Goal: Information Seeking & Learning: Learn about a topic

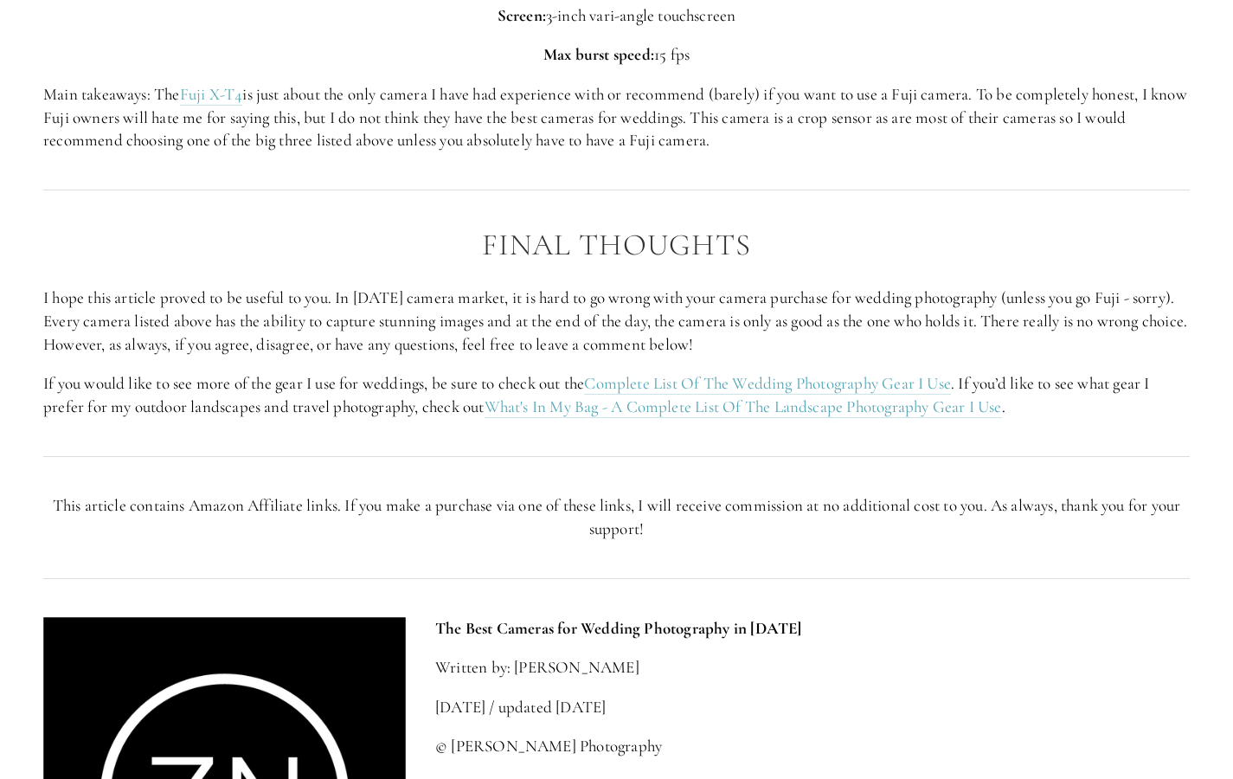
scroll to position [5336, 0]
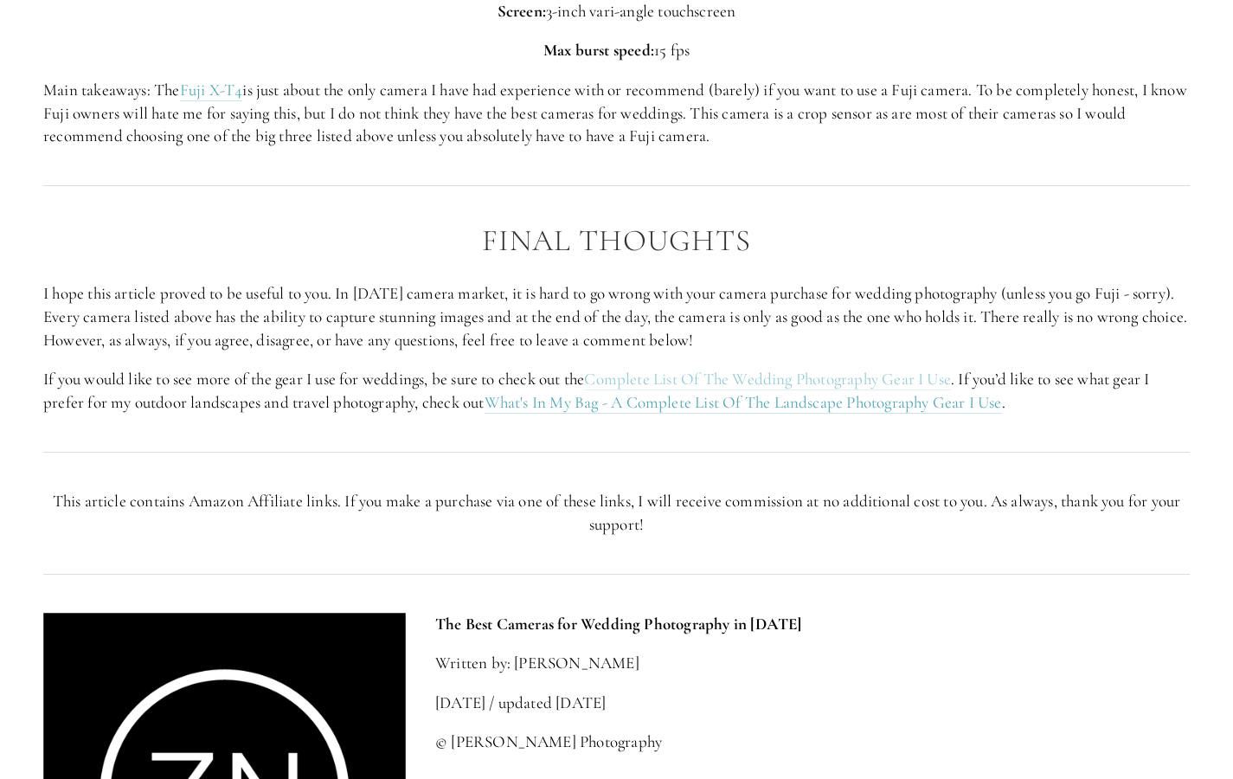
click at [852, 377] on link "Complete List Of The Wedding Photography Gear I Use" at bounding box center [767, 380] width 367 height 22
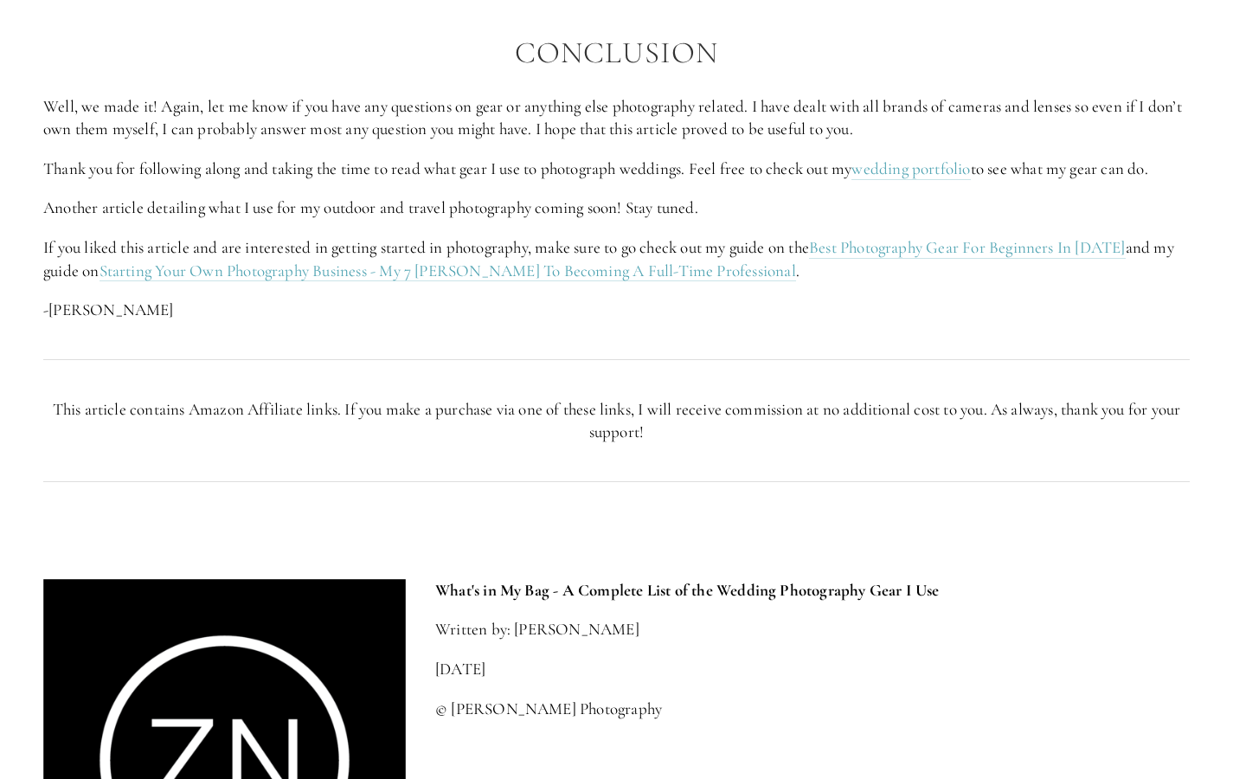
scroll to position [7875, 0]
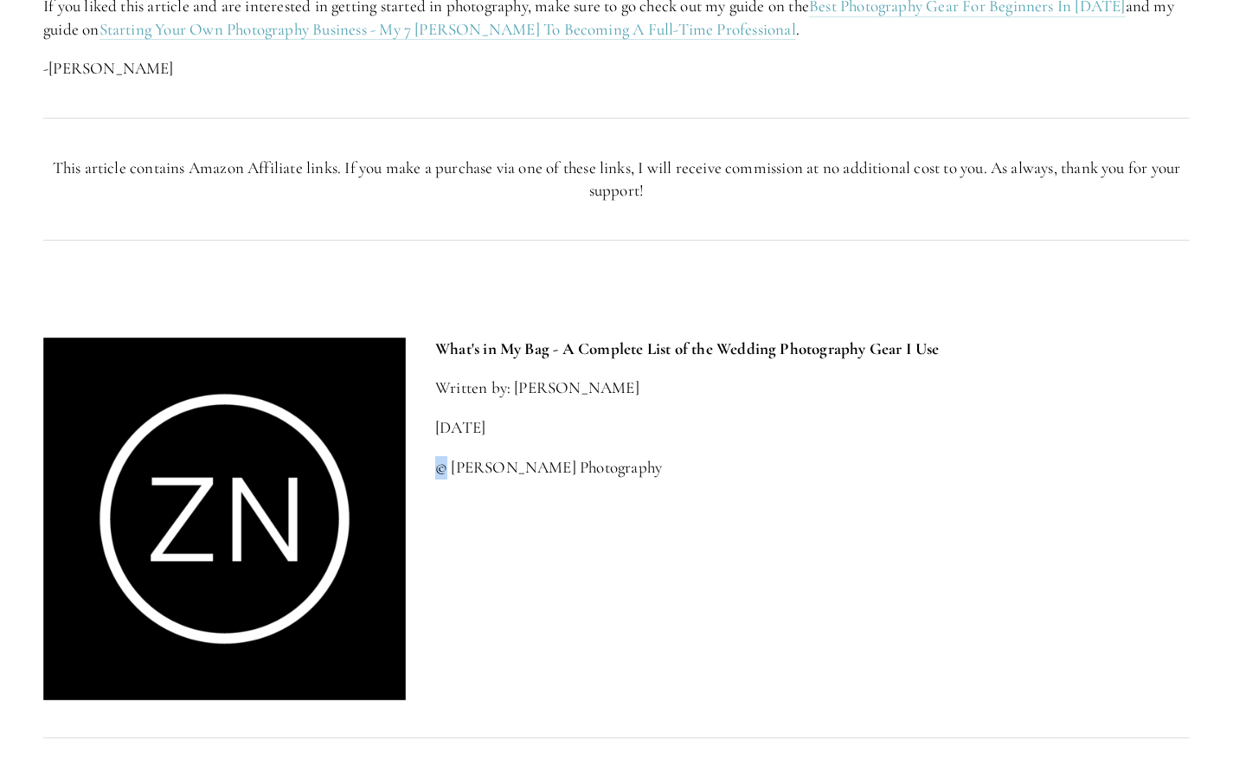
drag, startPoint x: 447, startPoint y: 442, endPoint x: 682, endPoint y: 431, distance: 234.7
click at [682, 431] on div "What's in My Bag - A Complete List of the Wedding Photography Gear I Use Writte…" at bounding box center [812, 407] width 754 height 141
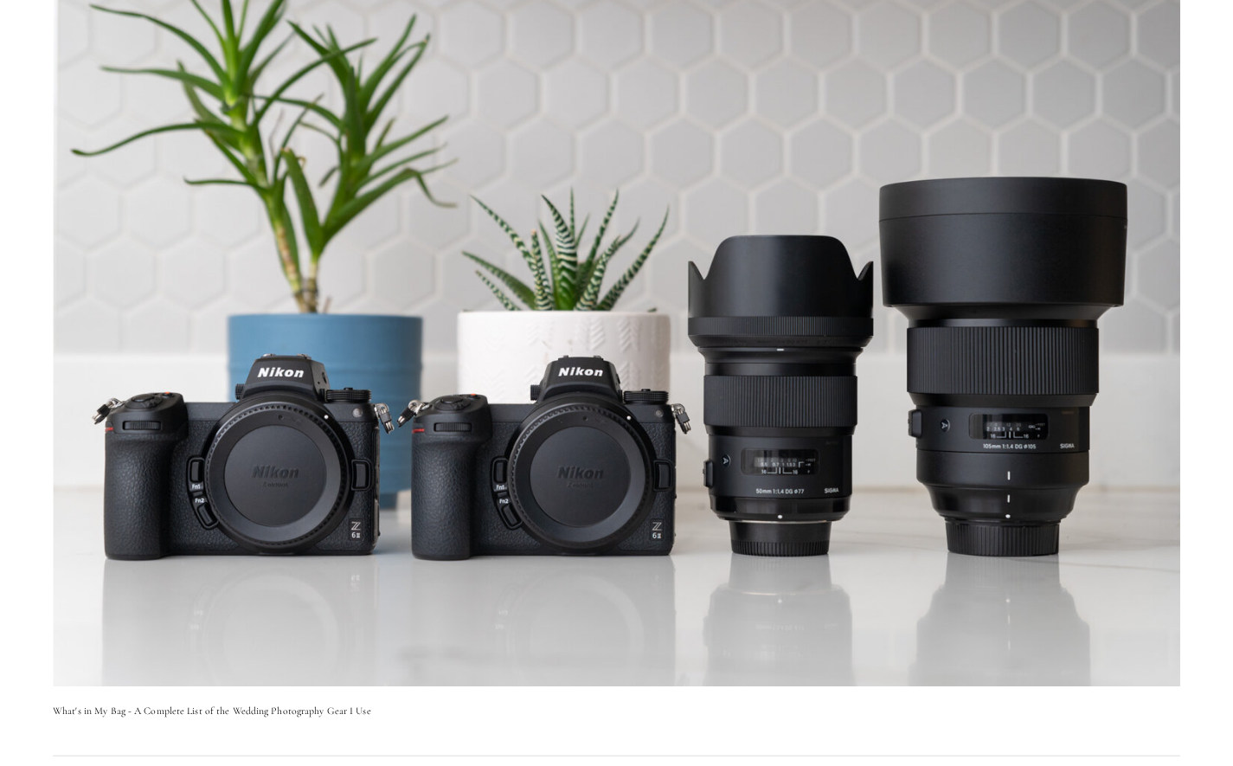
scroll to position [0, 0]
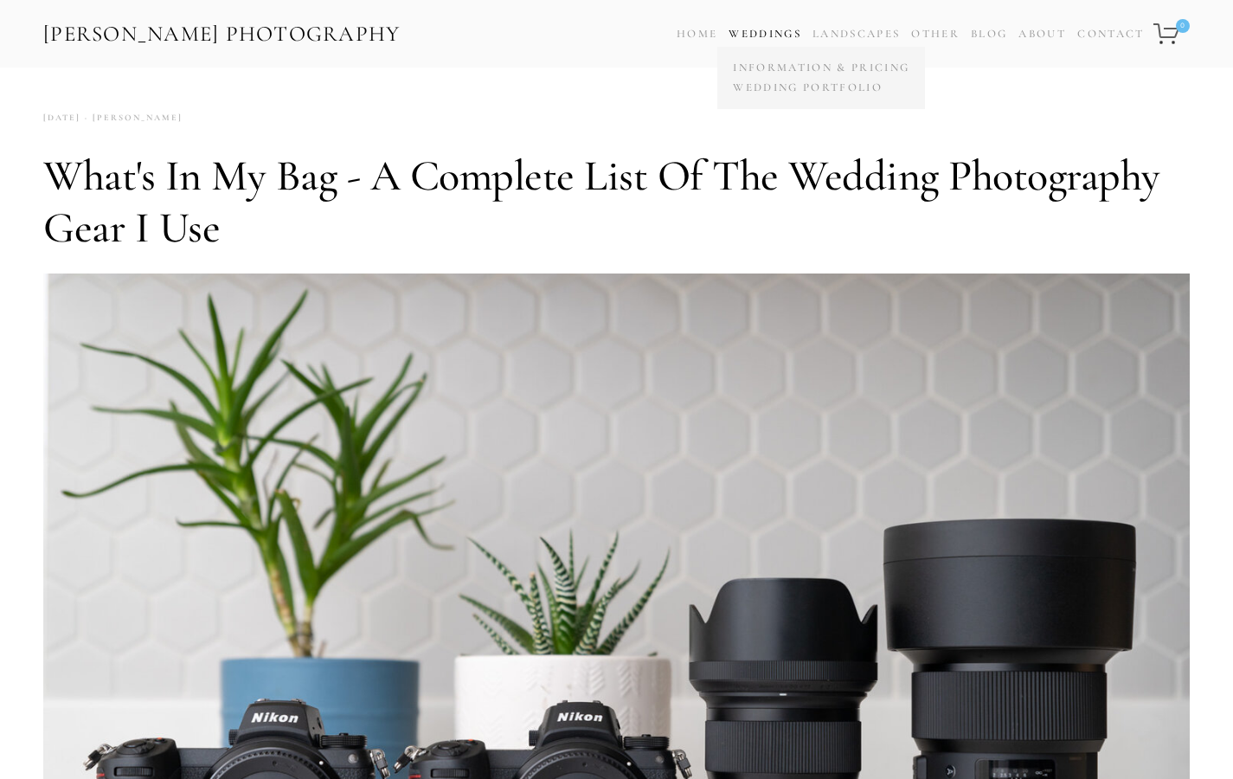
click at [771, 34] on link "Weddings" at bounding box center [764, 34] width 73 height 14
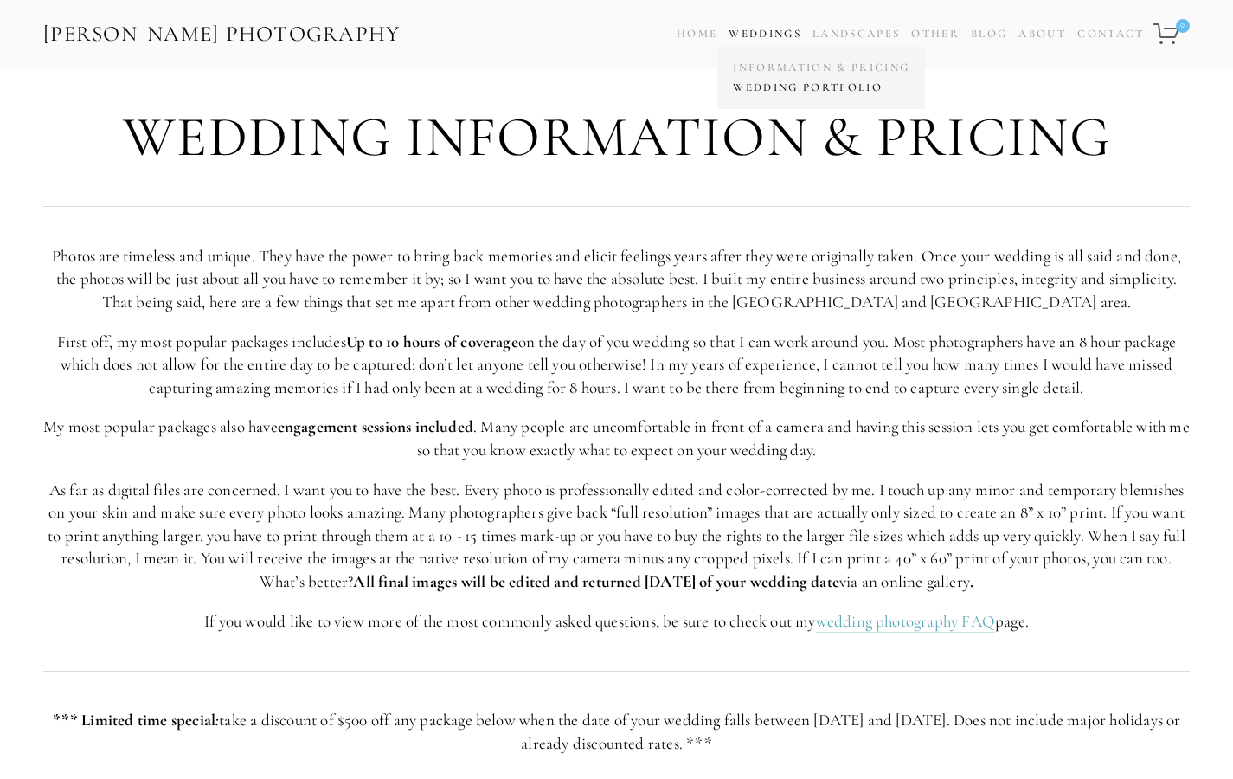
click at [771, 88] on link "Wedding Portfolio" at bounding box center [820, 88] width 185 height 20
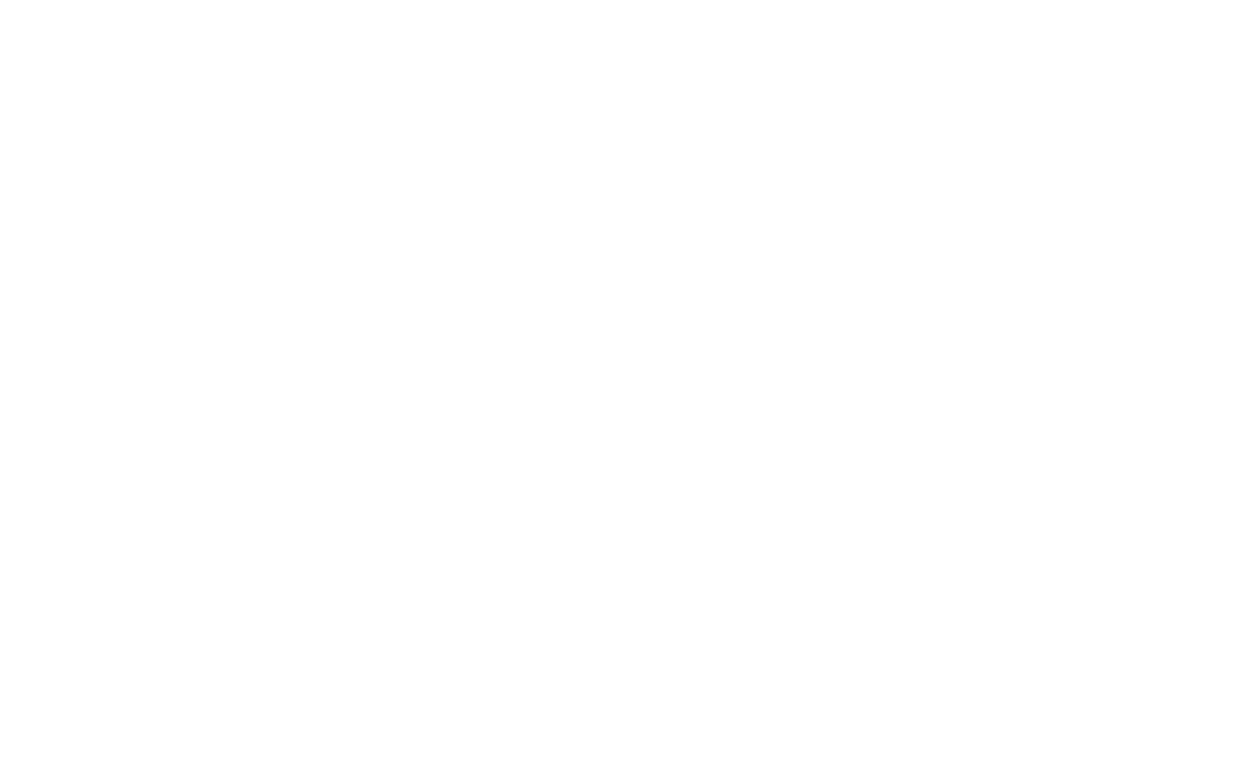
scroll to position [9399, 0]
